Goal: Check status

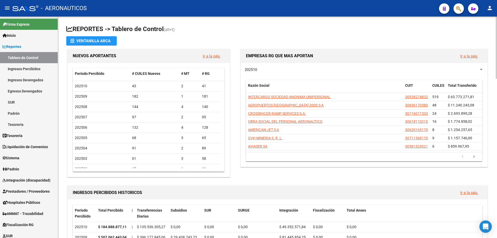
click at [250, 68] on span "202510" at bounding box center [251, 69] width 12 height 5
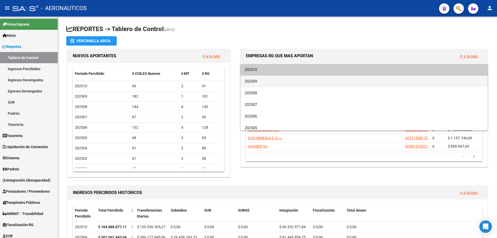
click at [254, 80] on span "202509" at bounding box center [364, 82] width 239 height 12
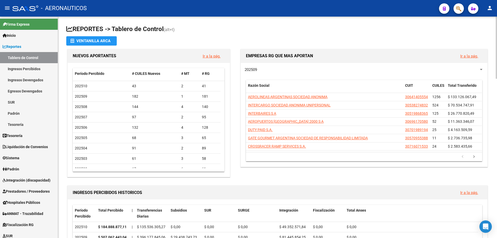
click at [251, 69] on span "202509" at bounding box center [251, 69] width 12 height 5
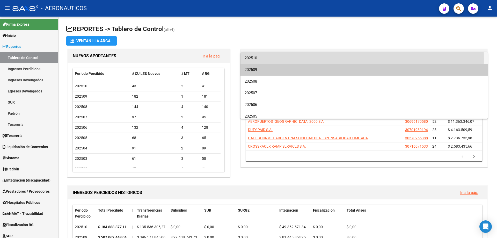
click at [252, 59] on span "202510" at bounding box center [364, 58] width 239 height 12
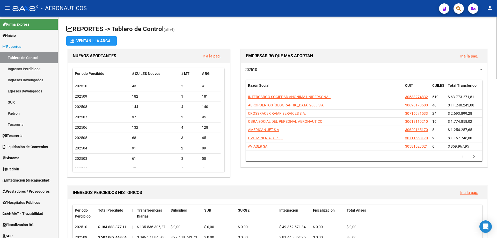
click at [252, 69] on span "202510" at bounding box center [251, 69] width 12 height 5
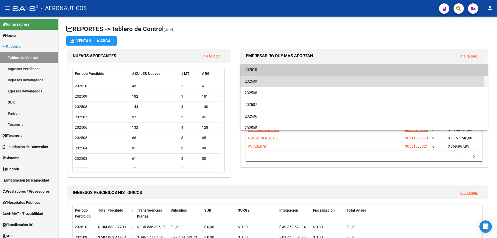
click at [252, 79] on span "202509" at bounding box center [364, 82] width 239 height 12
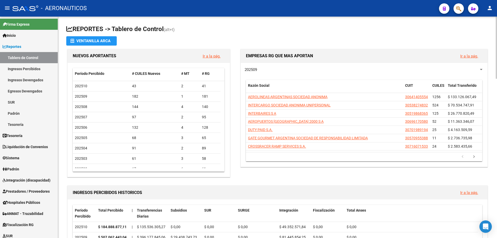
click at [252, 70] on span "202509" at bounding box center [251, 69] width 12 height 5
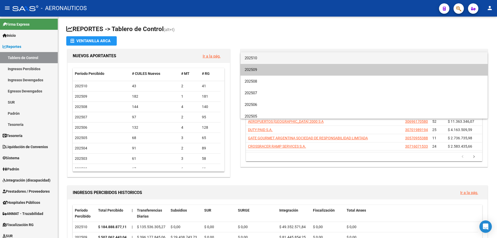
click at [252, 56] on span "202510" at bounding box center [364, 58] width 239 height 12
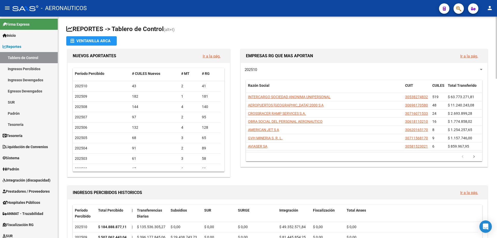
click at [251, 70] on span "202510" at bounding box center [251, 69] width 12 height 5
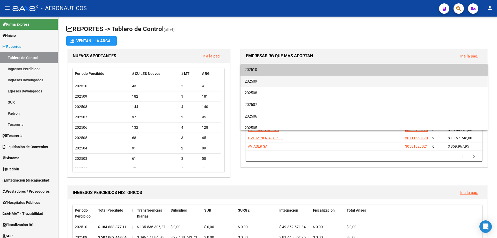
click at [249, 78] on span "202509" at bounding box center [364, 82] width 239 height 12
